Goal: Task Accomplishment & Management: Manage account settings

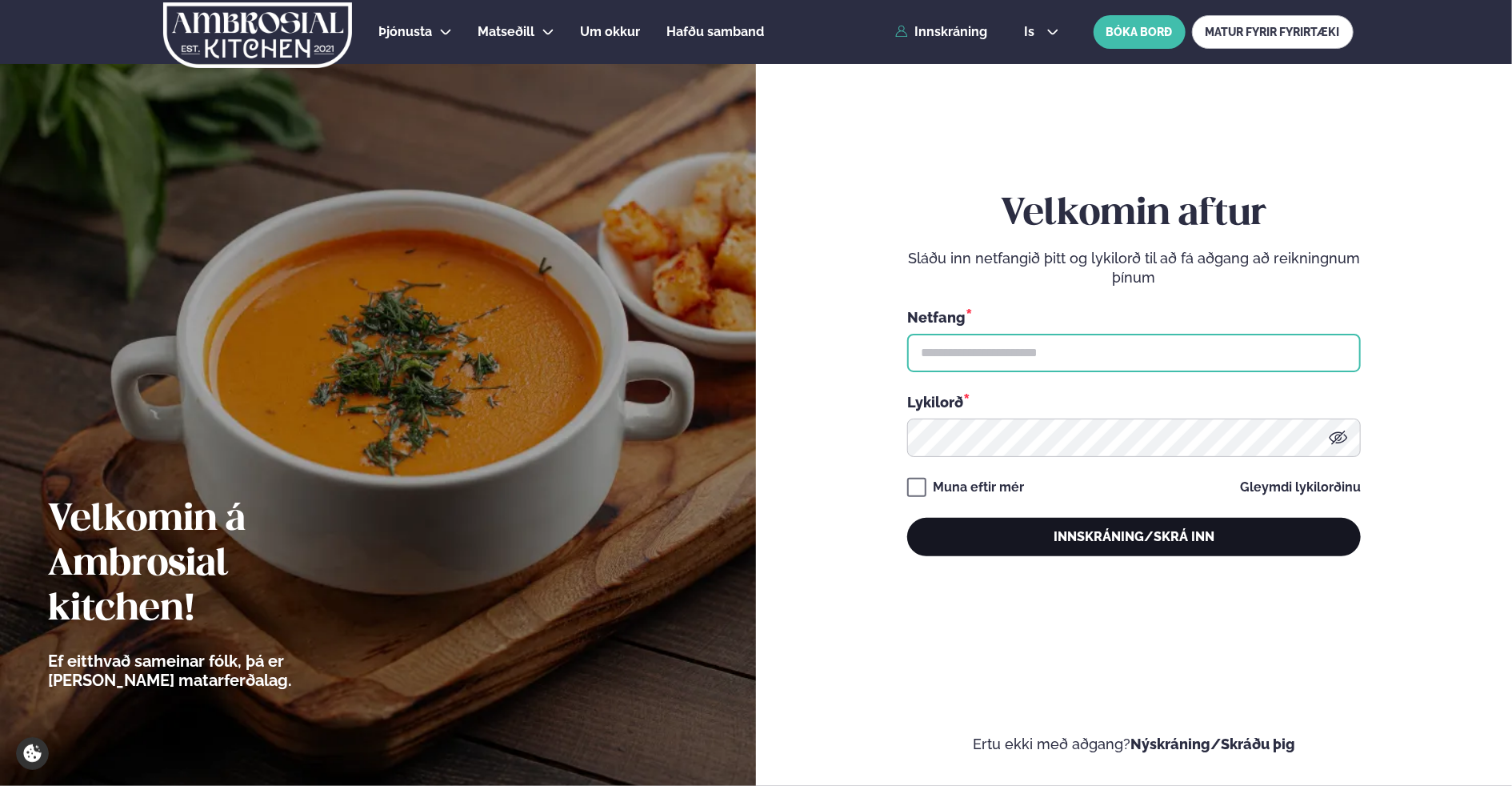
type input "**********"
click at [1068, 542] on button "Innskráning/Skrá inn" at bounding box center [1134, 536] width 454 height 38
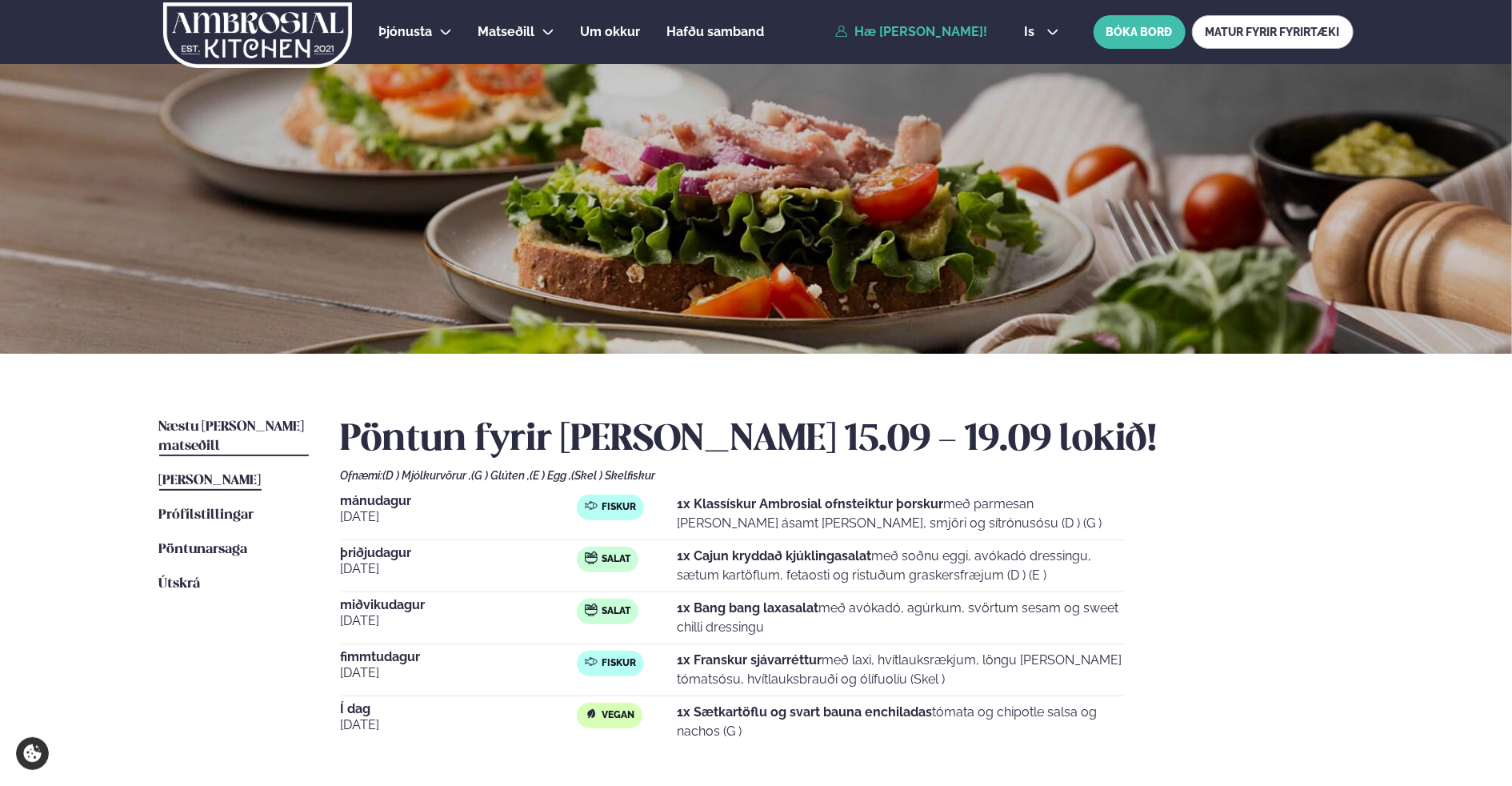
click at [215, 429] on span "Næstu [PERSON_NAME] matseðill" at bounding box center [232, 437] width 146 height 33
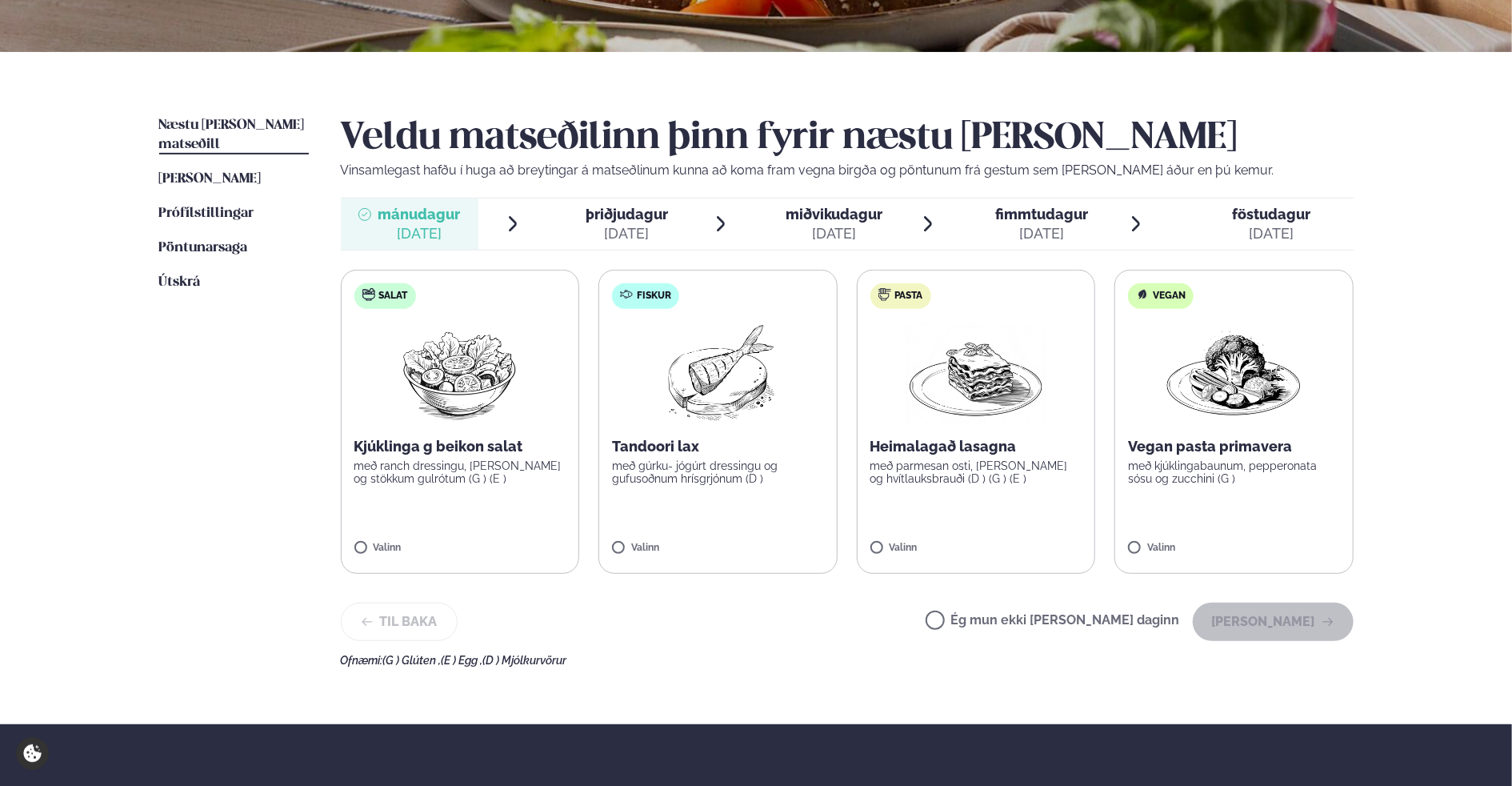
scroll to position [320, 0]
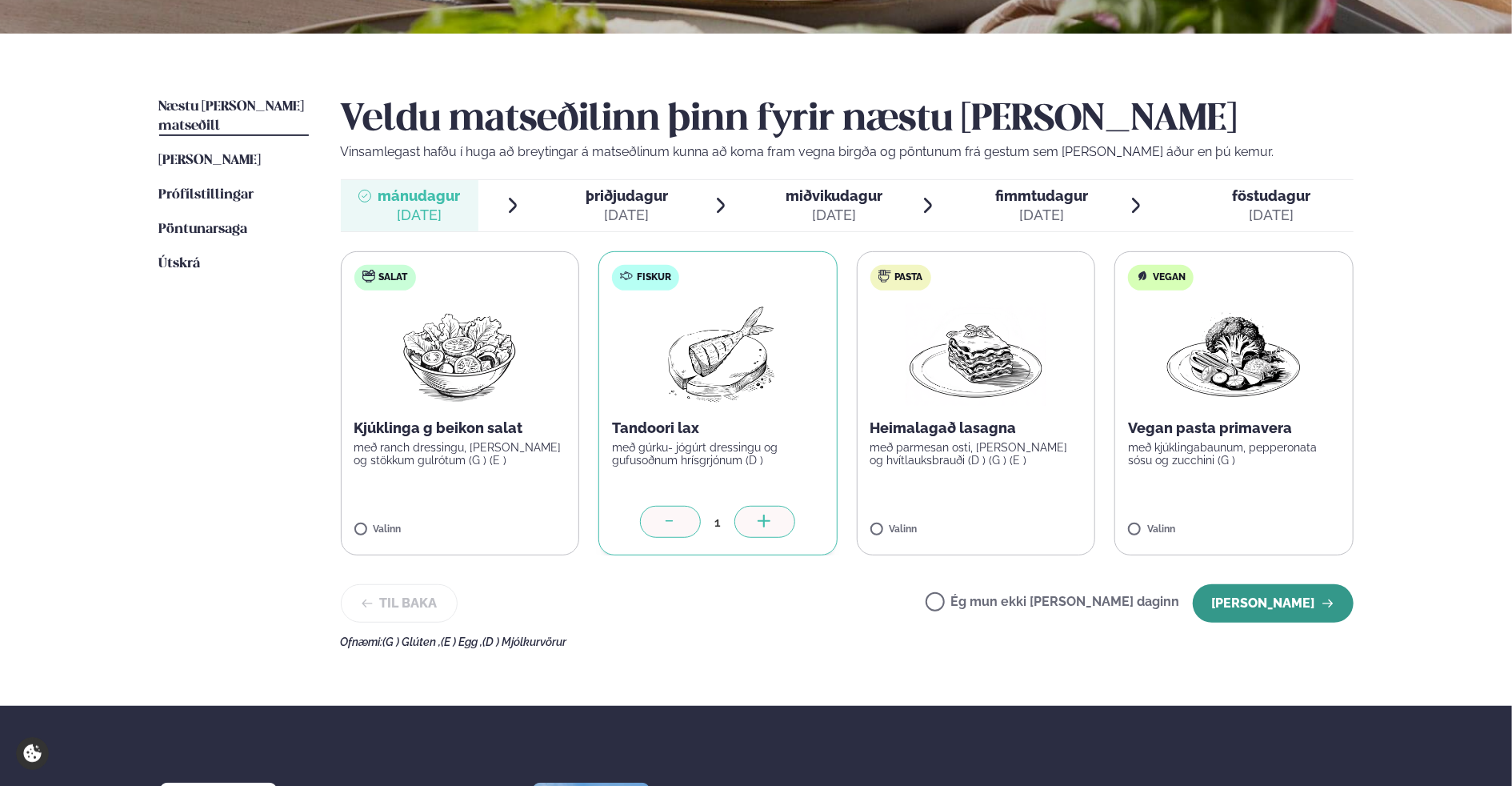
click at [1267, 602] on button "[PERSON_NAME]" at bounding box center [1273, 603] width 161 height 38
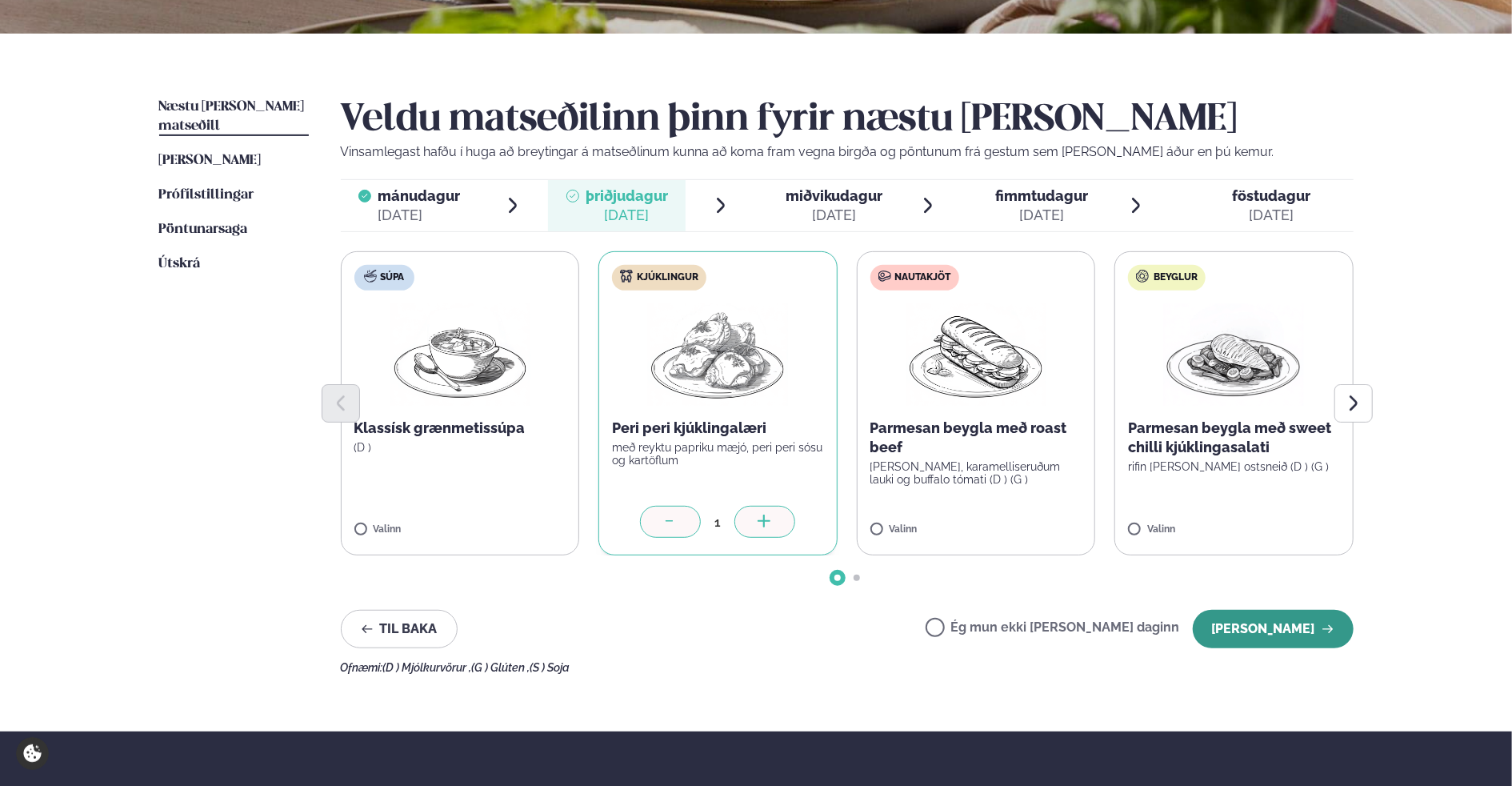
click at [1269, 623] on button "[PERSON_NAME]" at bounding box center [1273, 629] width 161 height 38
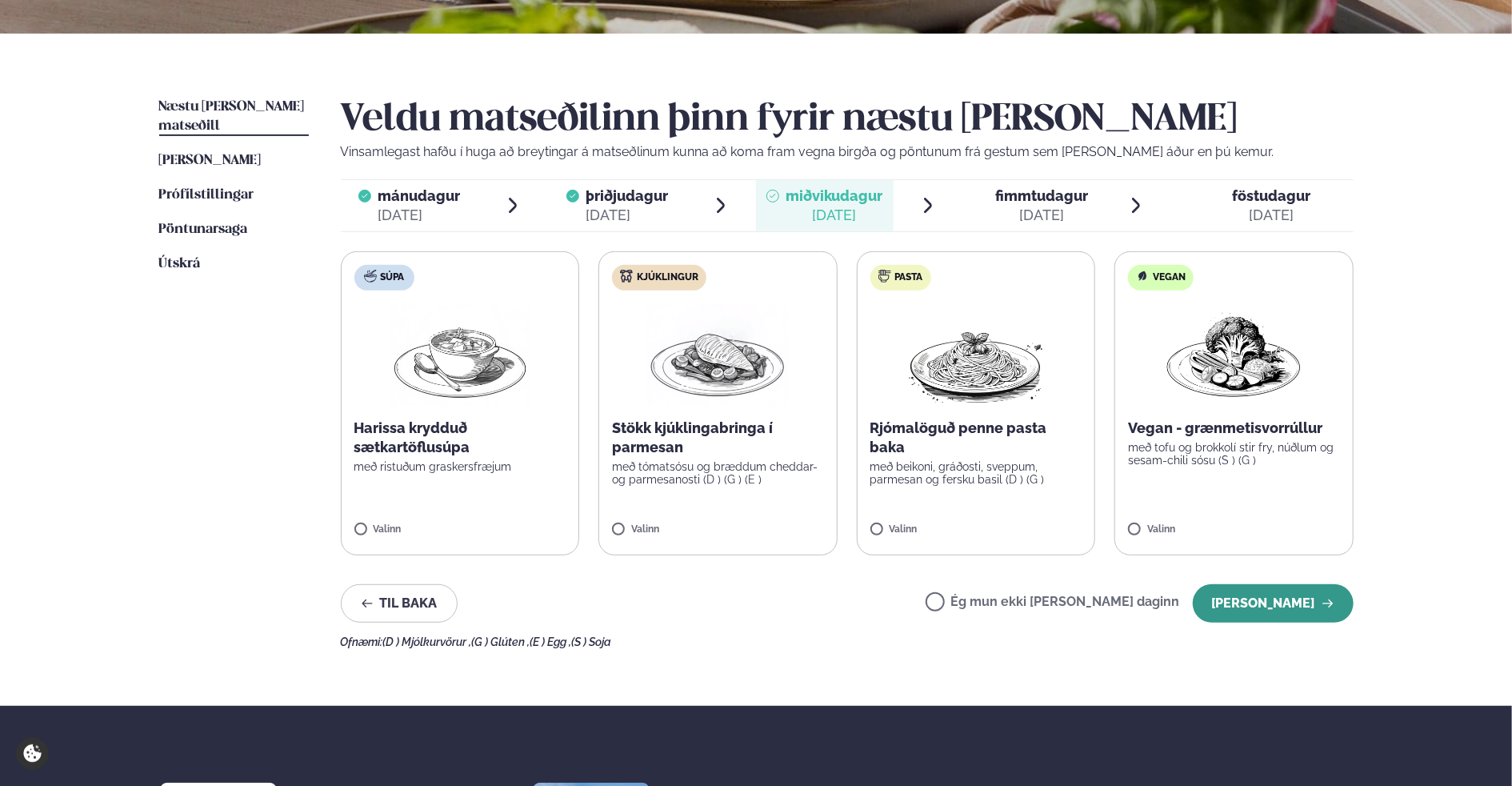
click at [1254, 613] on button "[PERSON_NAME]" at bounding box center [1273, 603] width 161 height 38
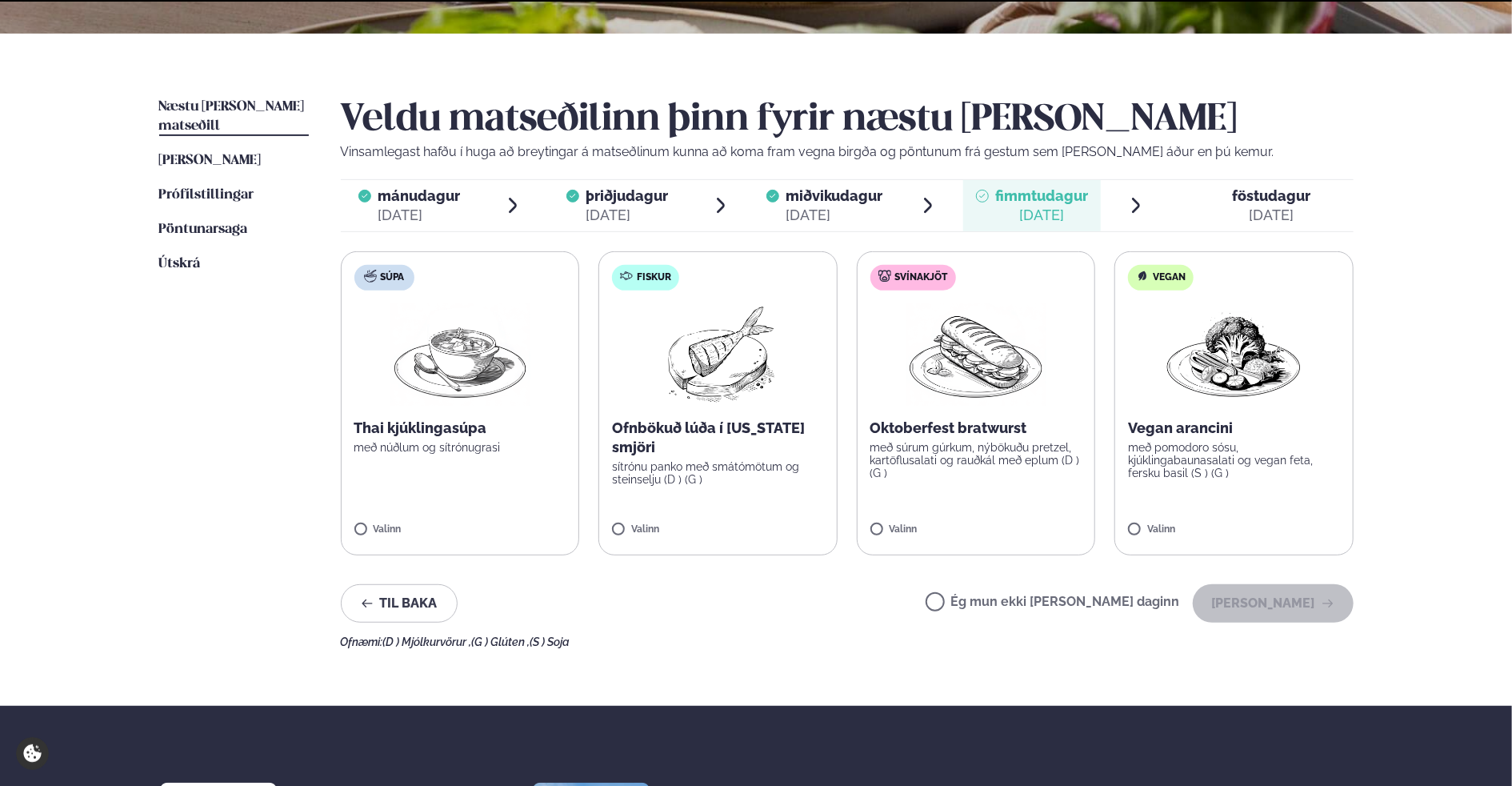
click at [993, 610] on label "Ég mun ekki [PERSON_NAME] daginn" at bounding box center [1053, 604] width 254 height 17
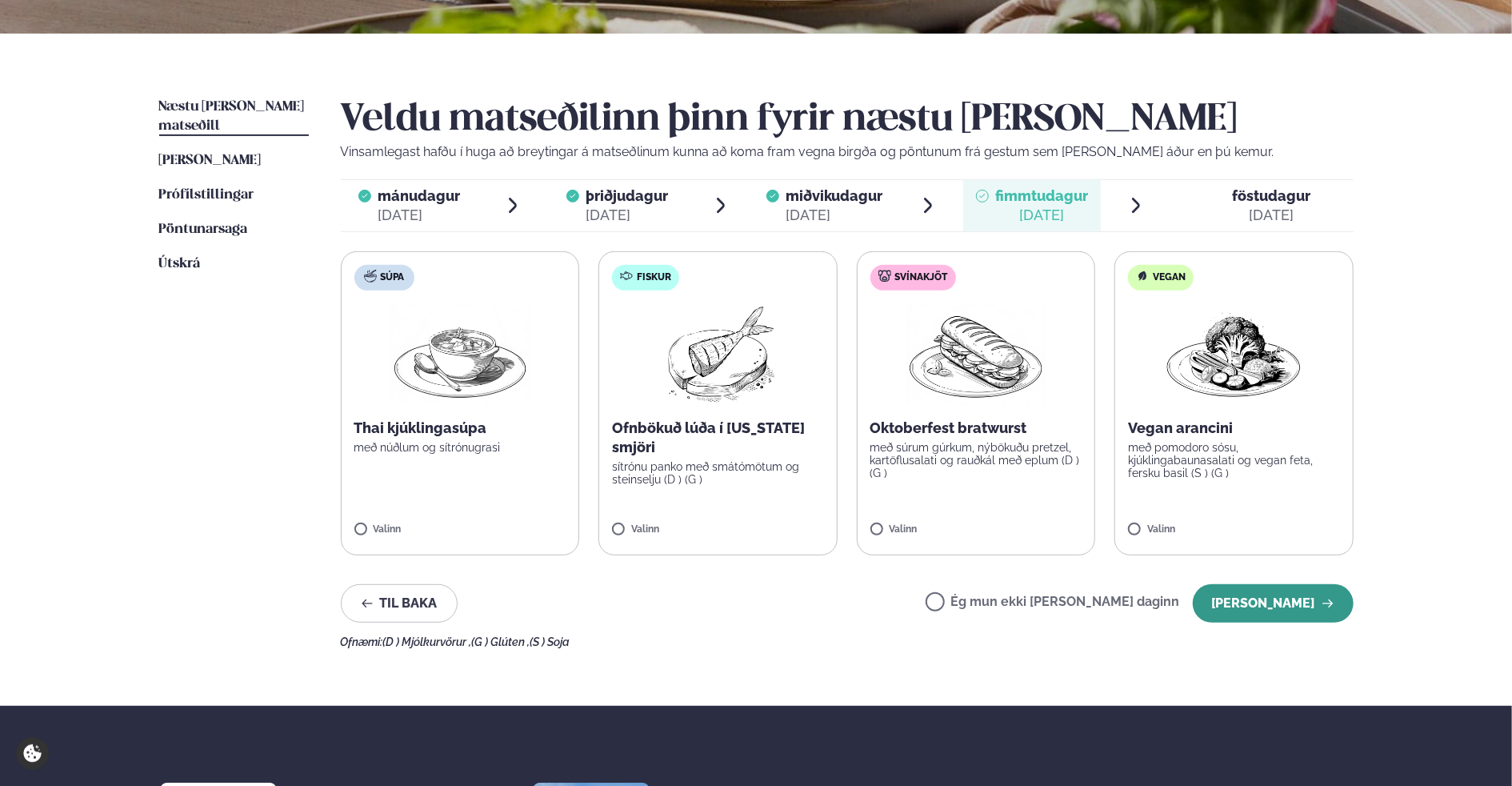
click at [1243, 613] on button "[PERSON_NAME]" at bounding box center [1273, 603] width 161 height 38
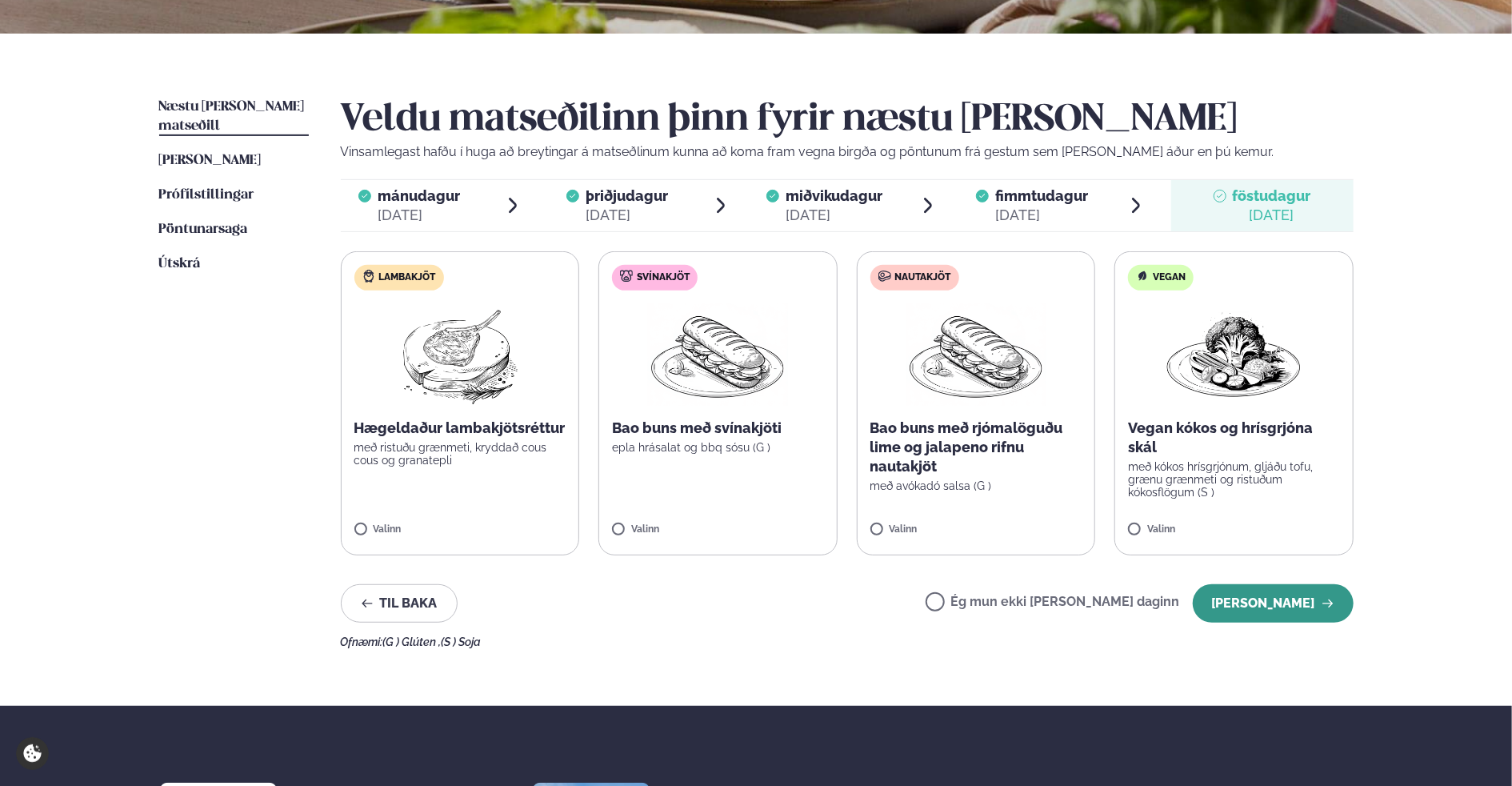
click at [1275, 608] on button "[PERSON_NAME]" at bounding box center [1273, 603] width 161 height 38
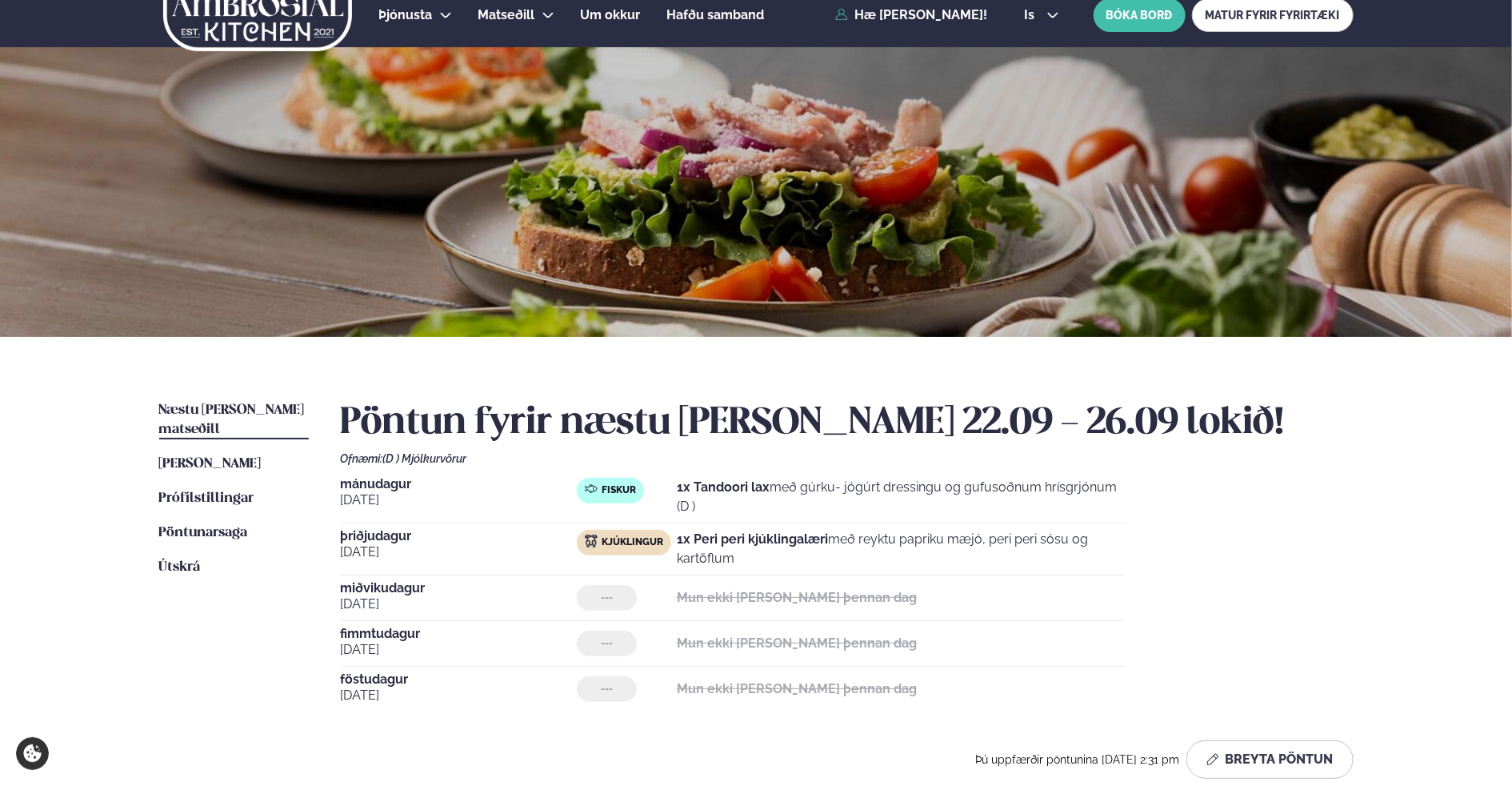
scroll to position [0, 0]
